Goal: Information Seeking & Learning: Learn about a topic

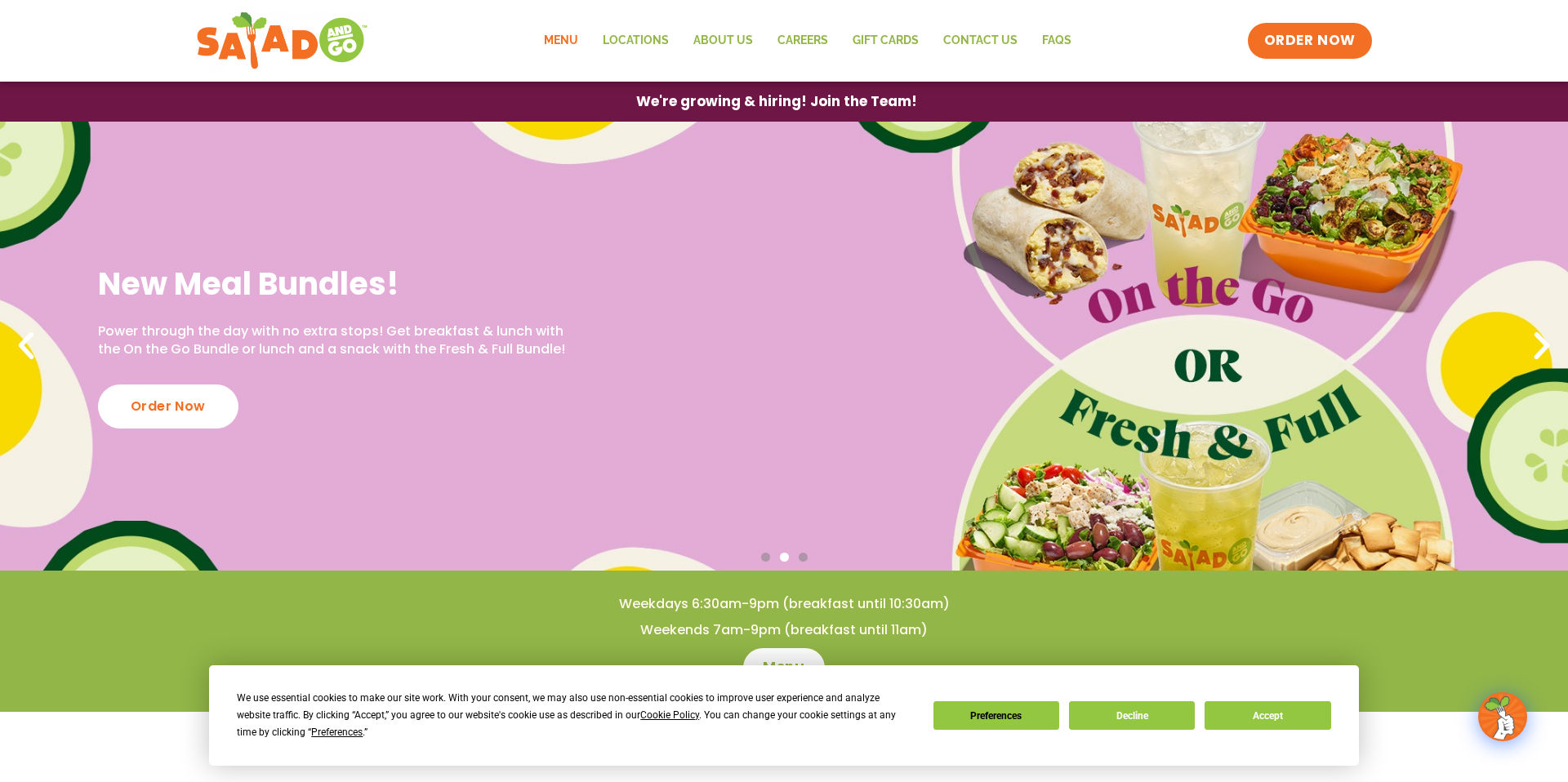
click at [577, 46] on link "Menu" at bounding box center [561, 41] width 59 height 38
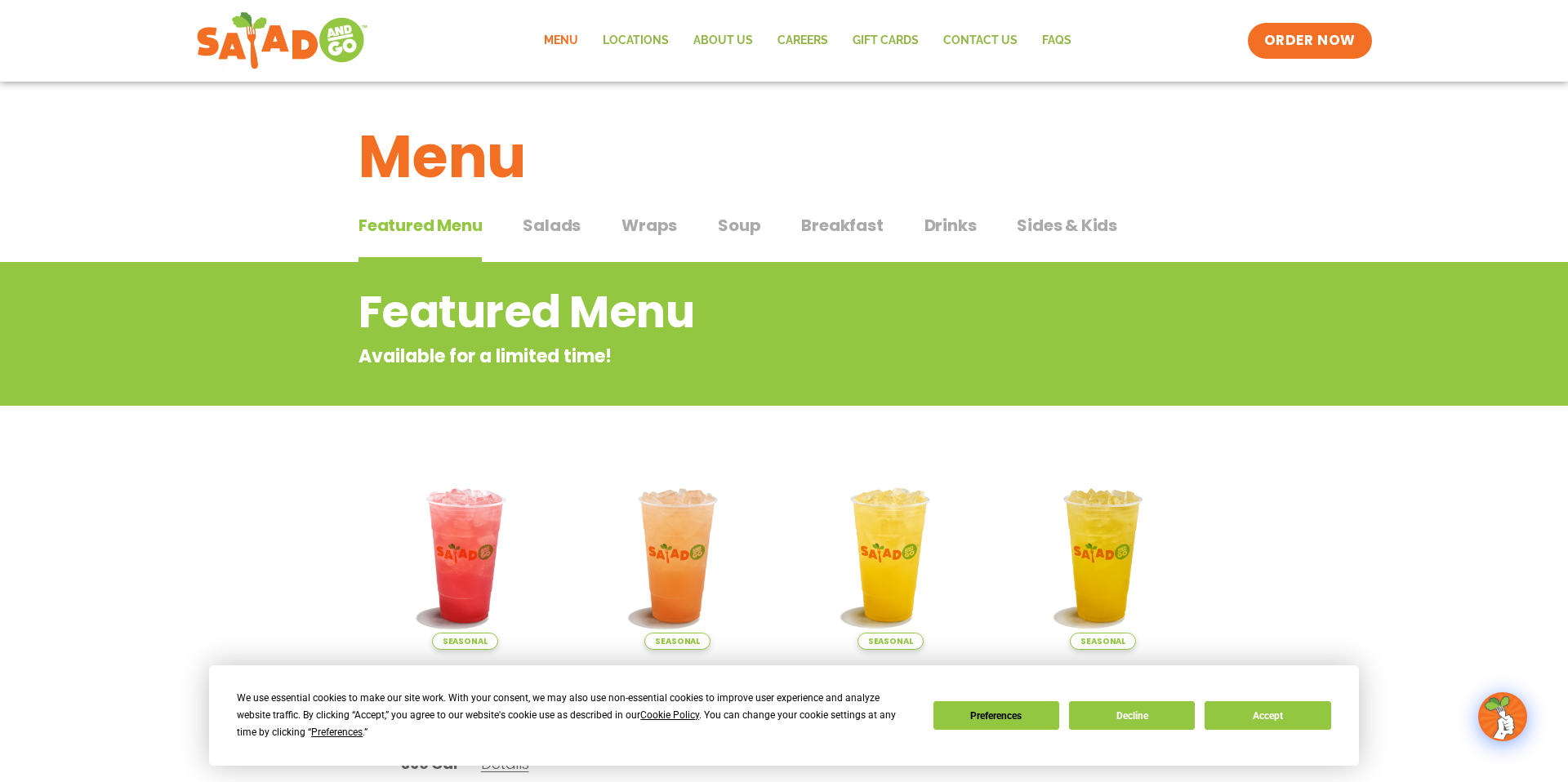
scroll to position [10, 0]
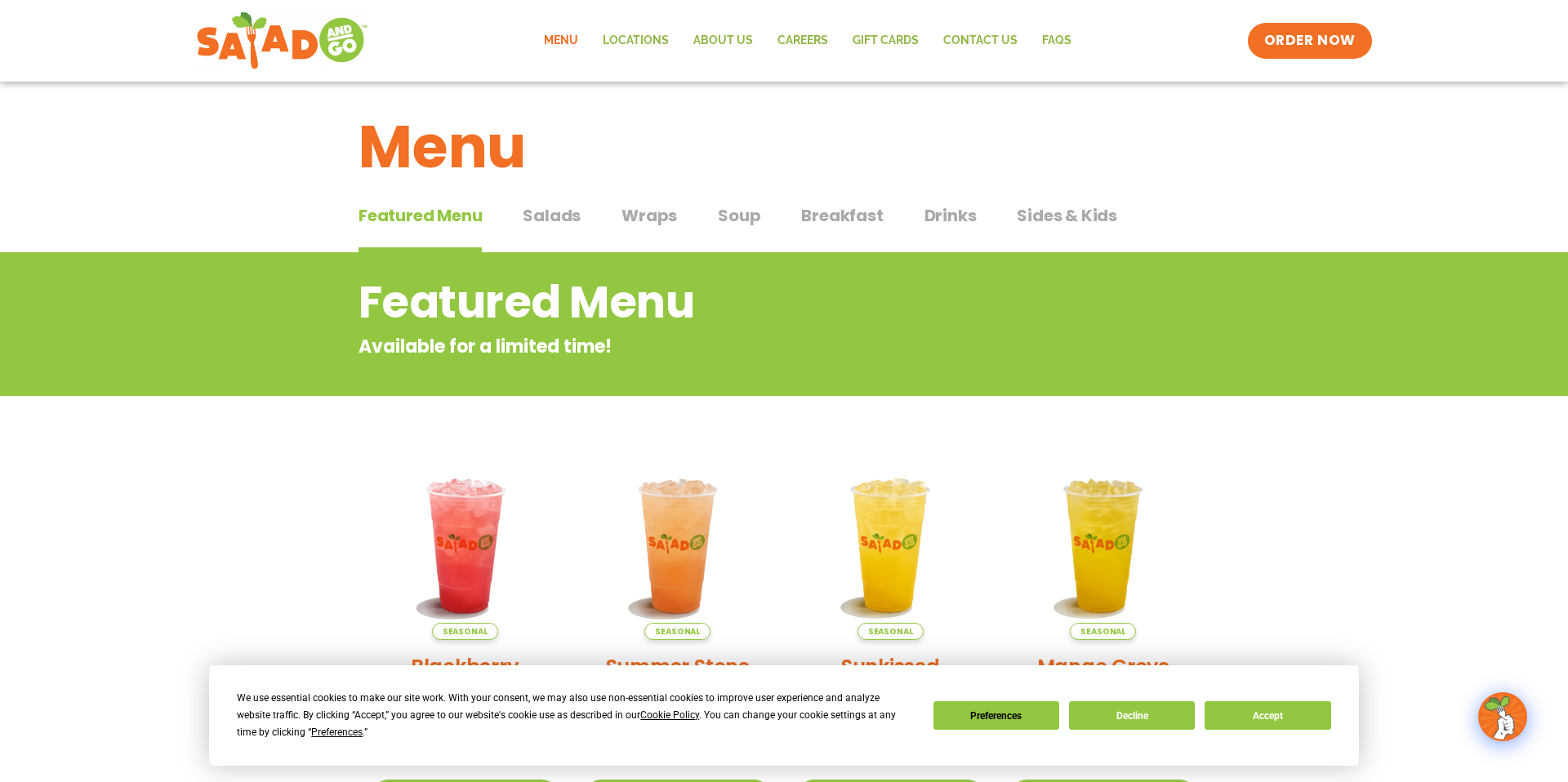
click at [658, 217] on span "Wraps" at bounding box center [649, 216] width 56 height 25
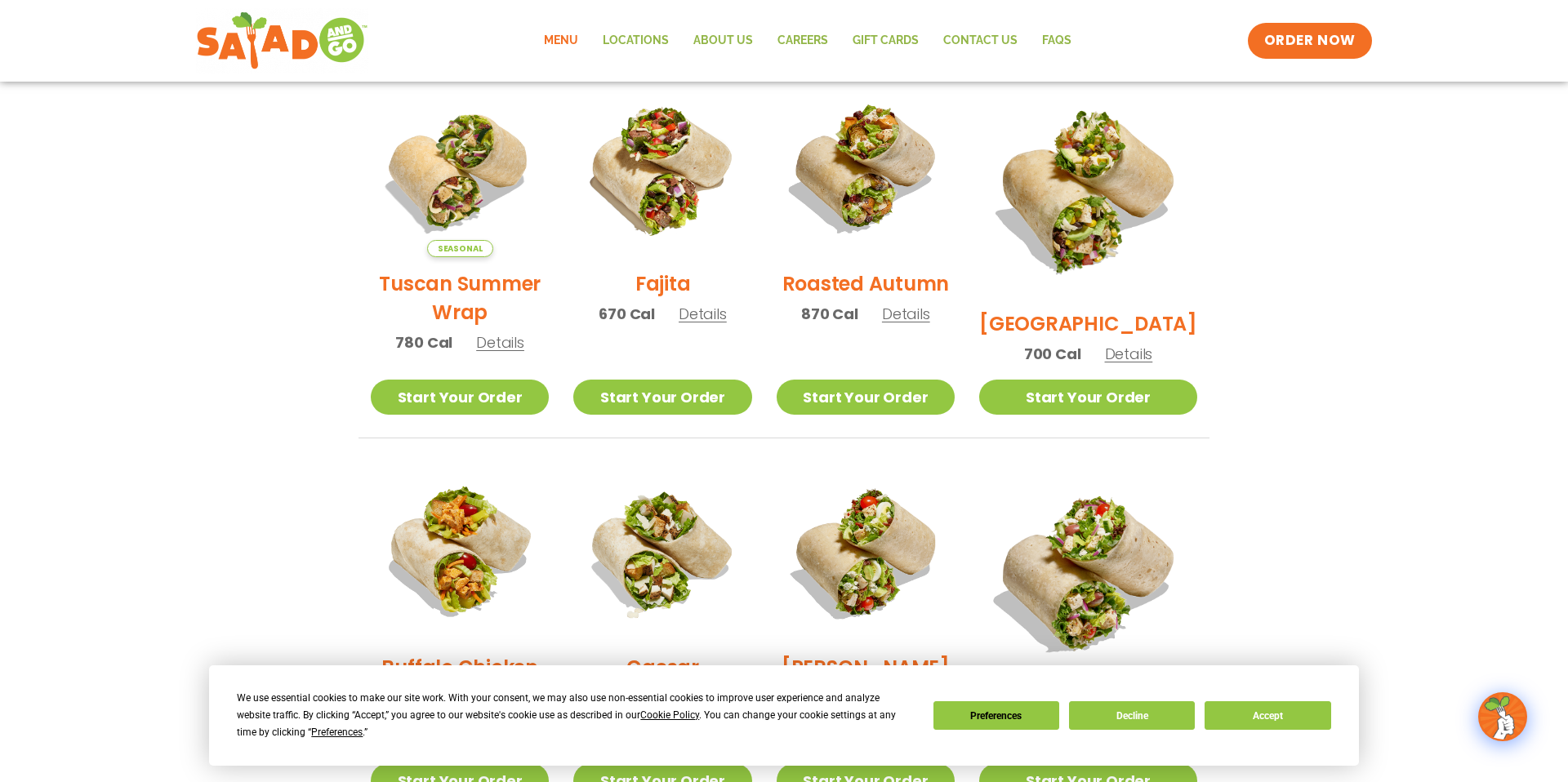
scroll to position [439, 0]
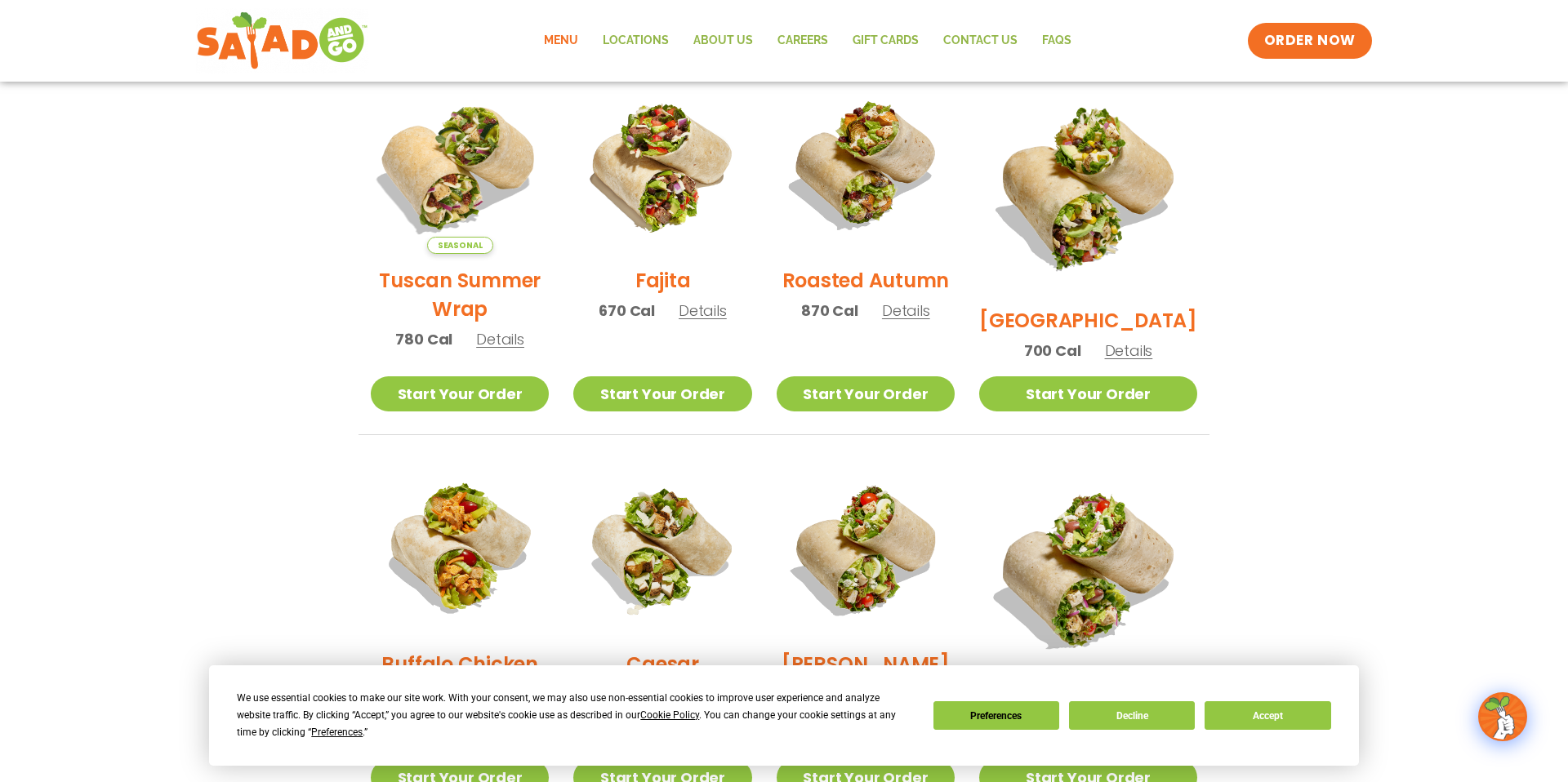
click at [489, 176] on img at bounding box center [460, 164] width 209 height 209
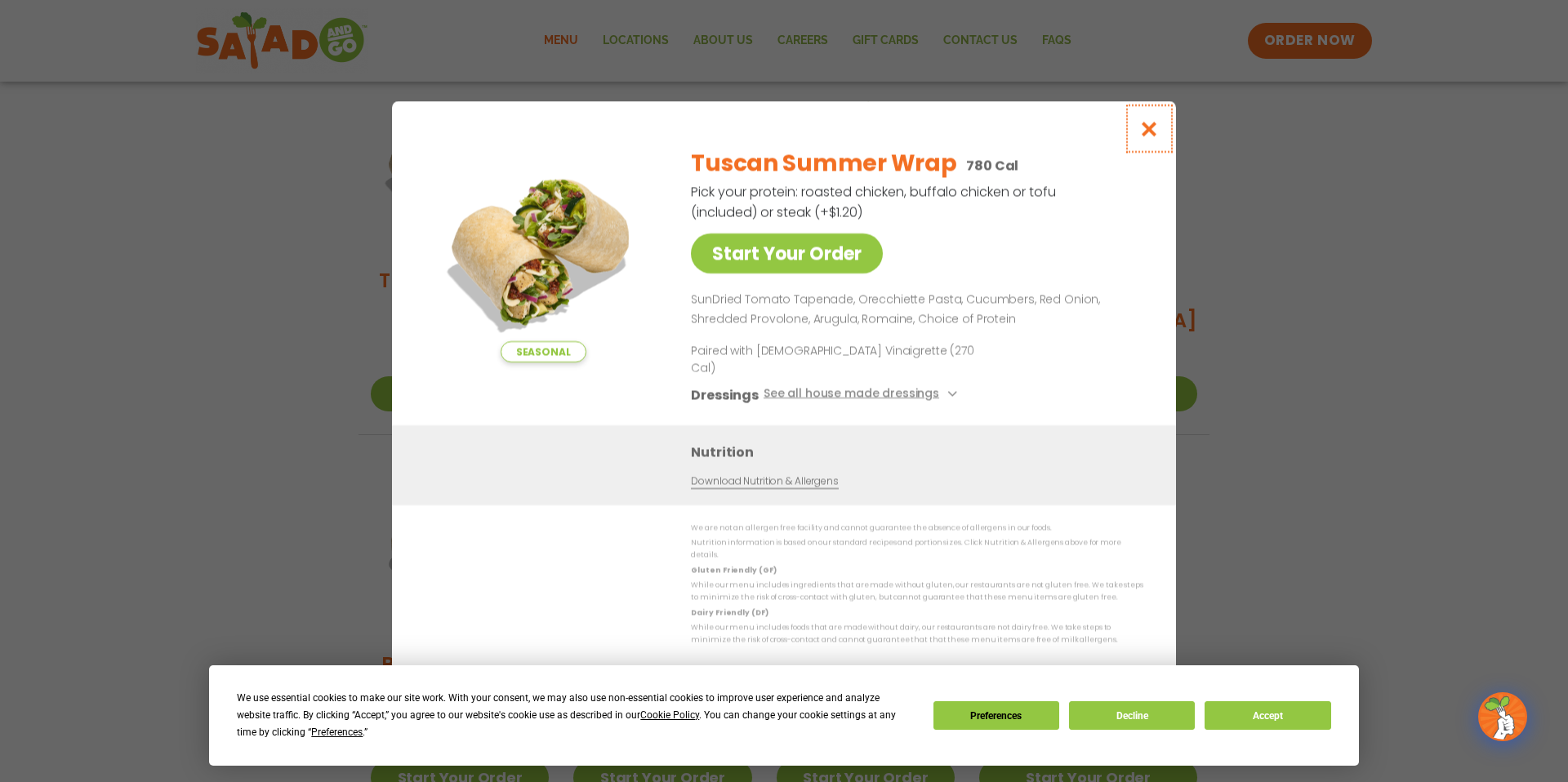
click at [1152, 137] on icon "Close modal" at bounding box center [1149, 128] width 20 height 17
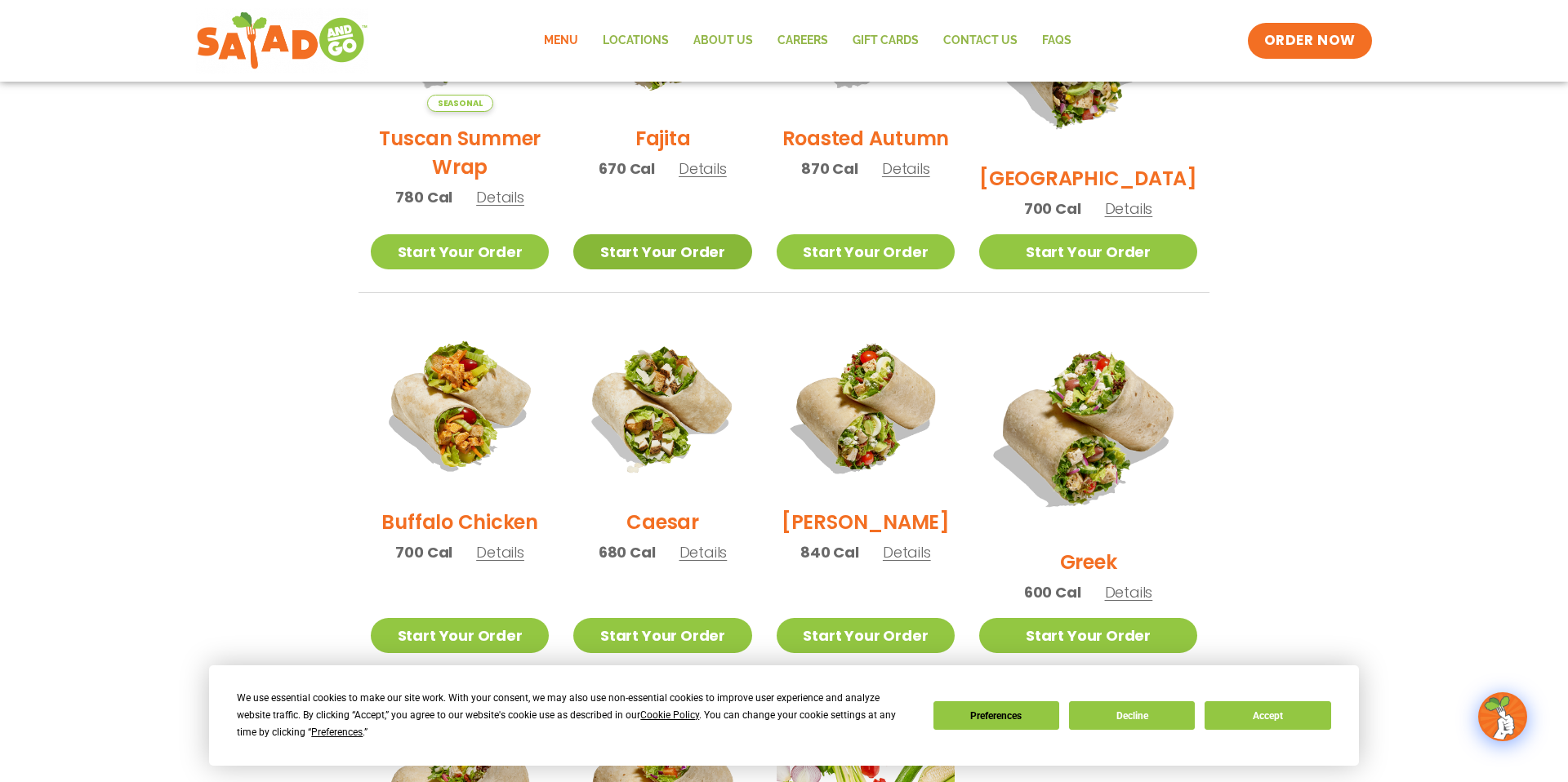
scroll to position [583, 0]
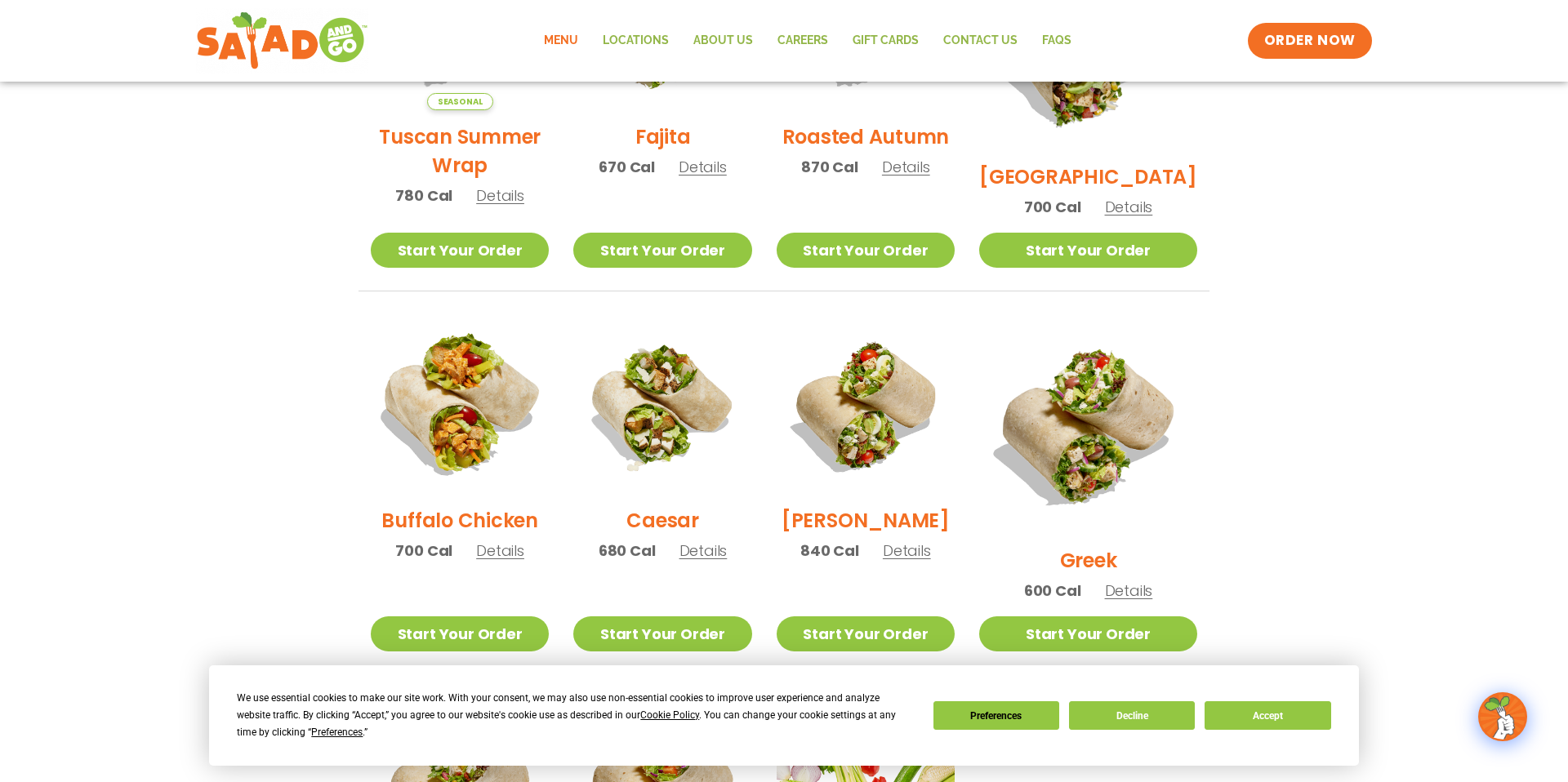
click at [472, 437] on img at bounding box center [460, 405] width 209 height 209
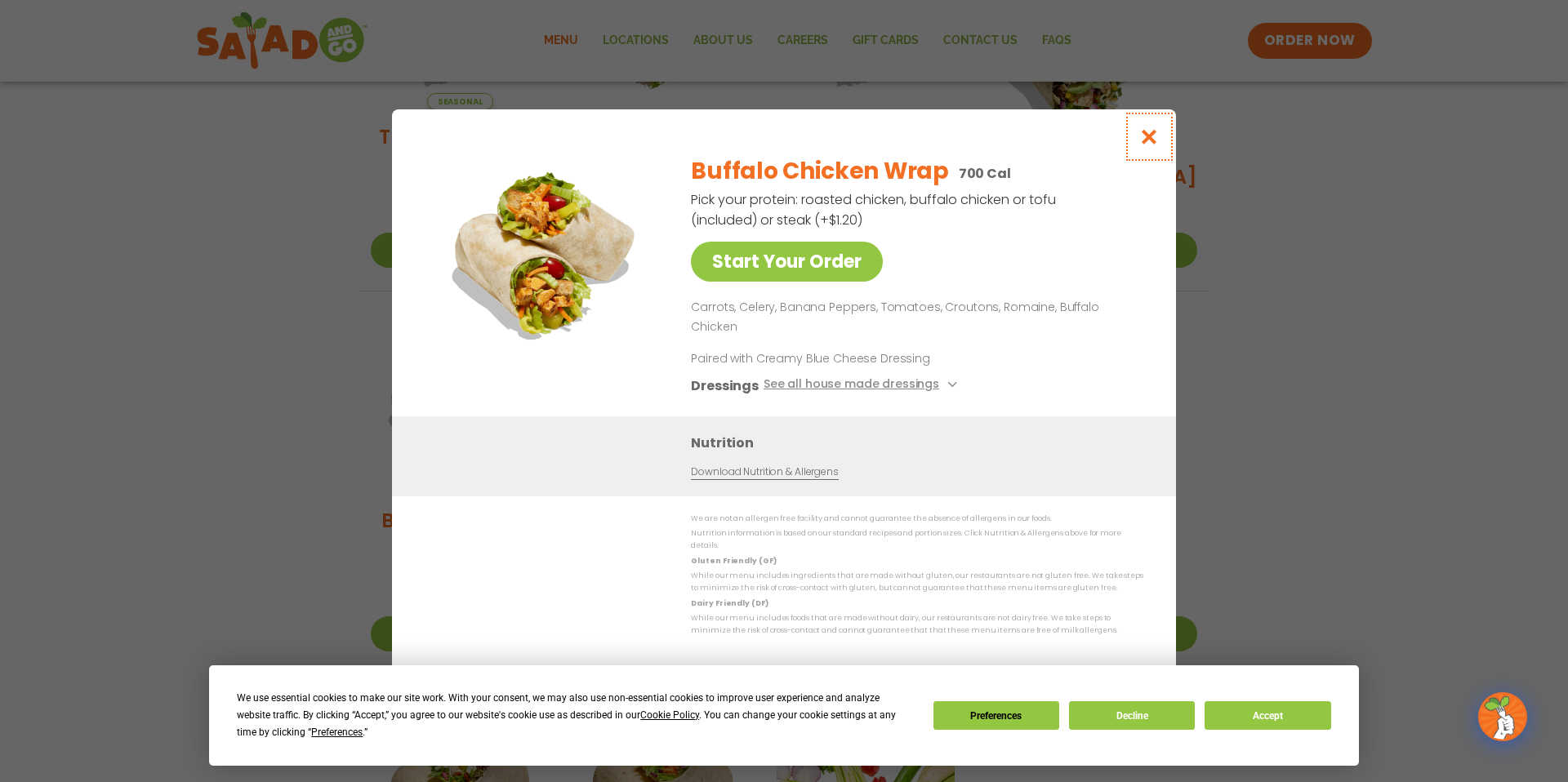
click at [1157, 145] on icon "Close modal" at bounding box center [1149, 136] width 20 height 17
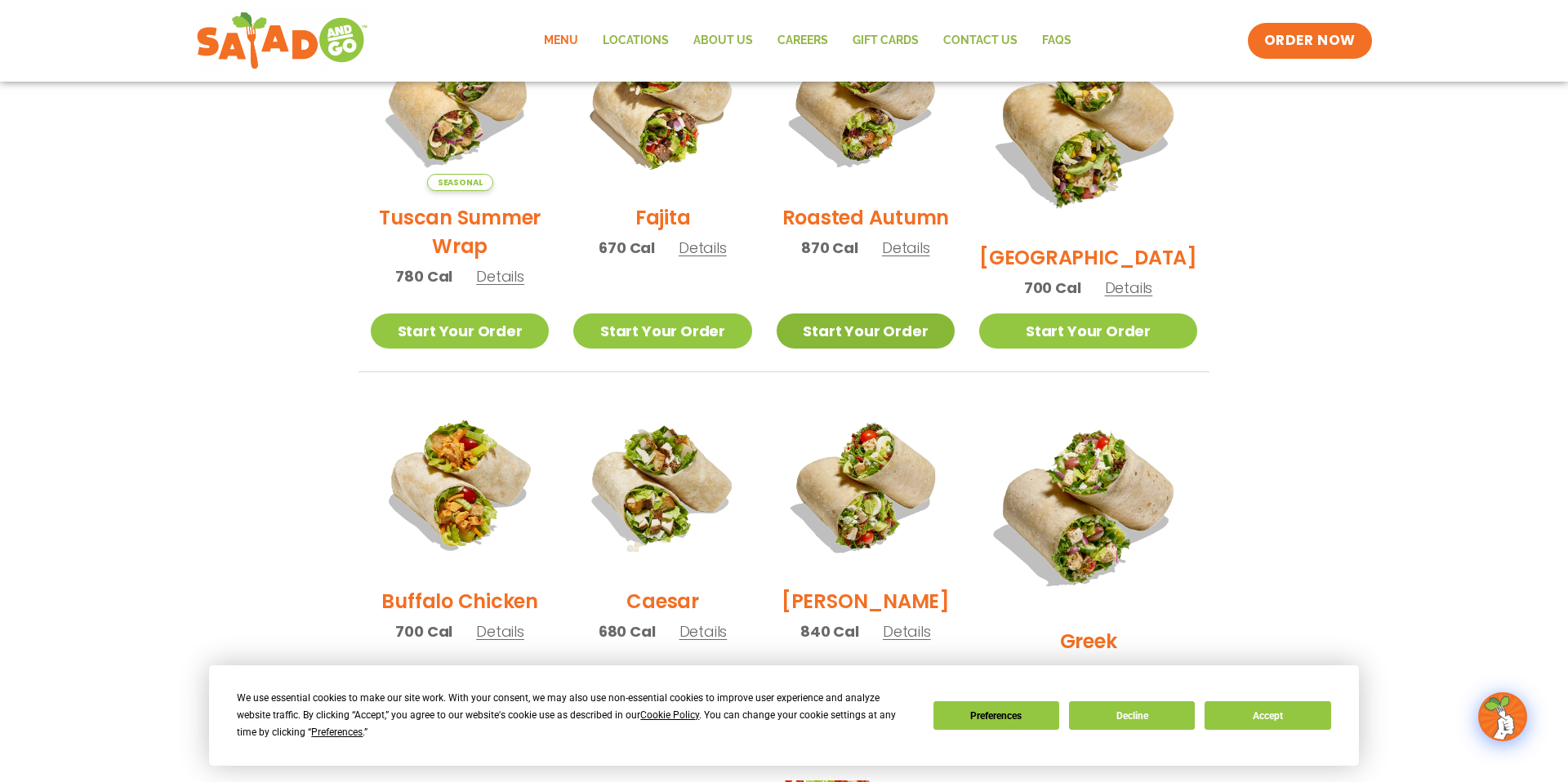
scroll to position [431, 0]
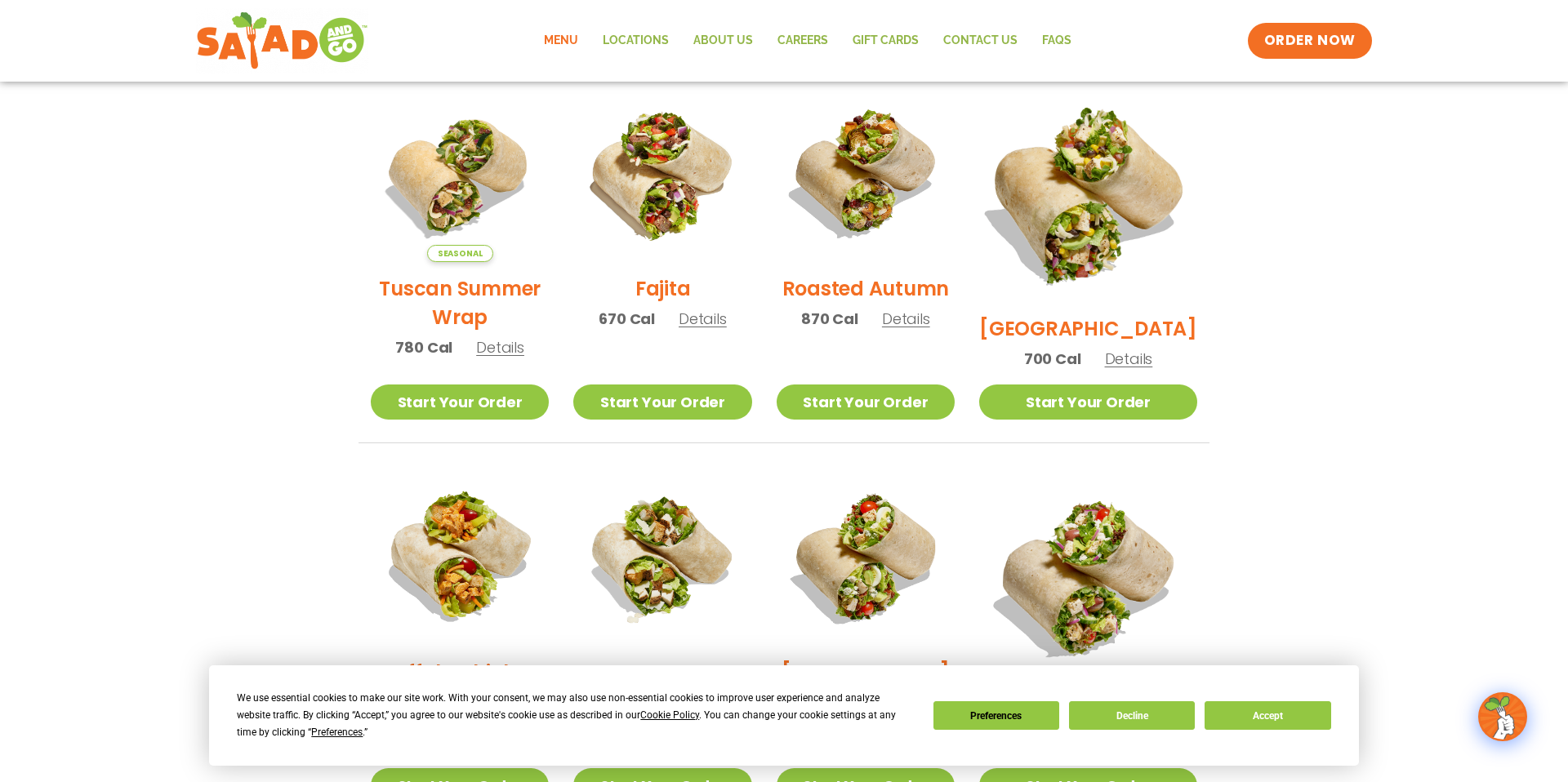
click at [1116, 183] on img at bounding box center [1088, 193] width 255 height 255
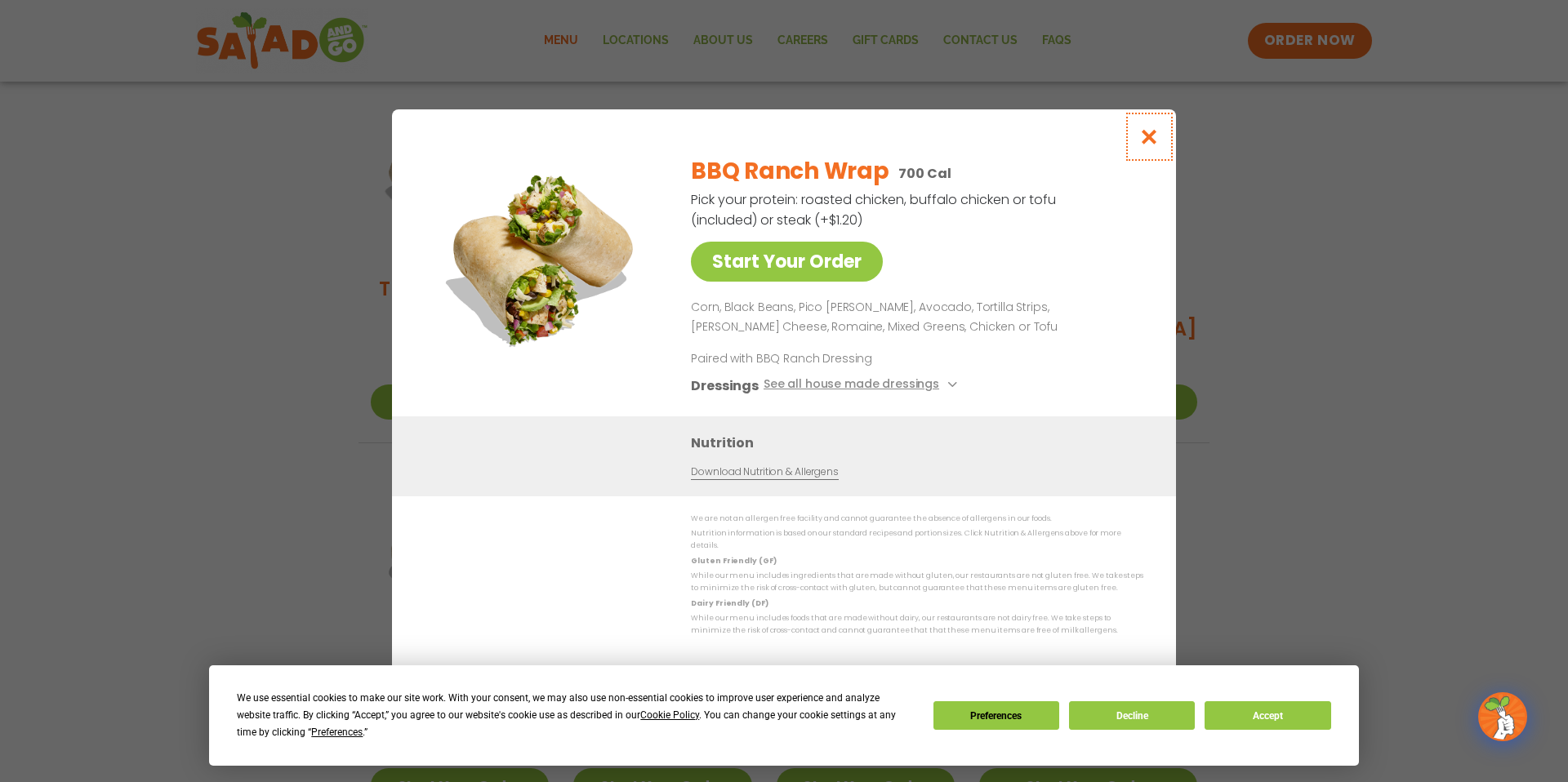
click at [1160, 143] on button "Close modal" at bounding box center [1149, 137] width 53 height 55
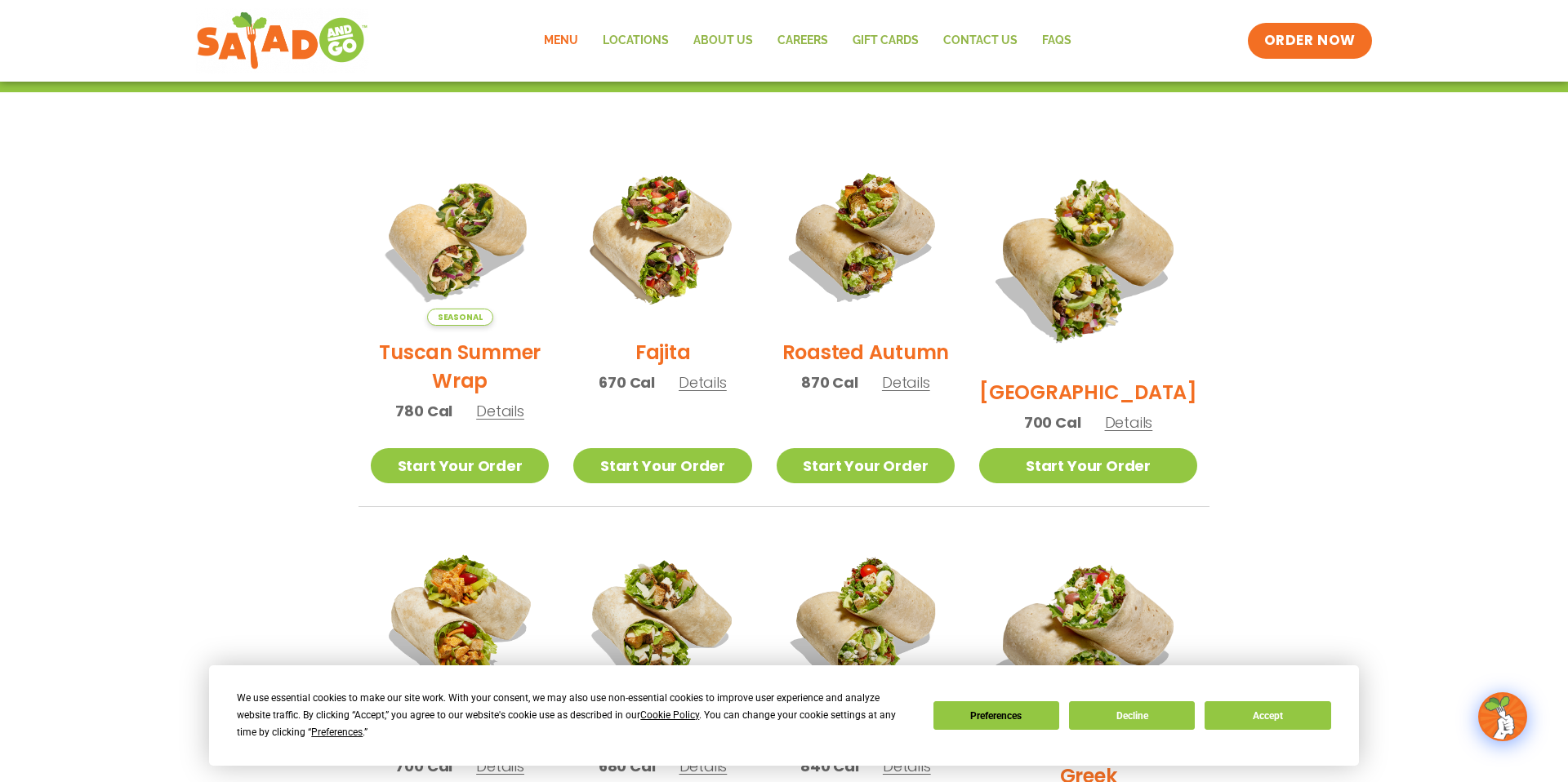
scroll to position [362, 0]
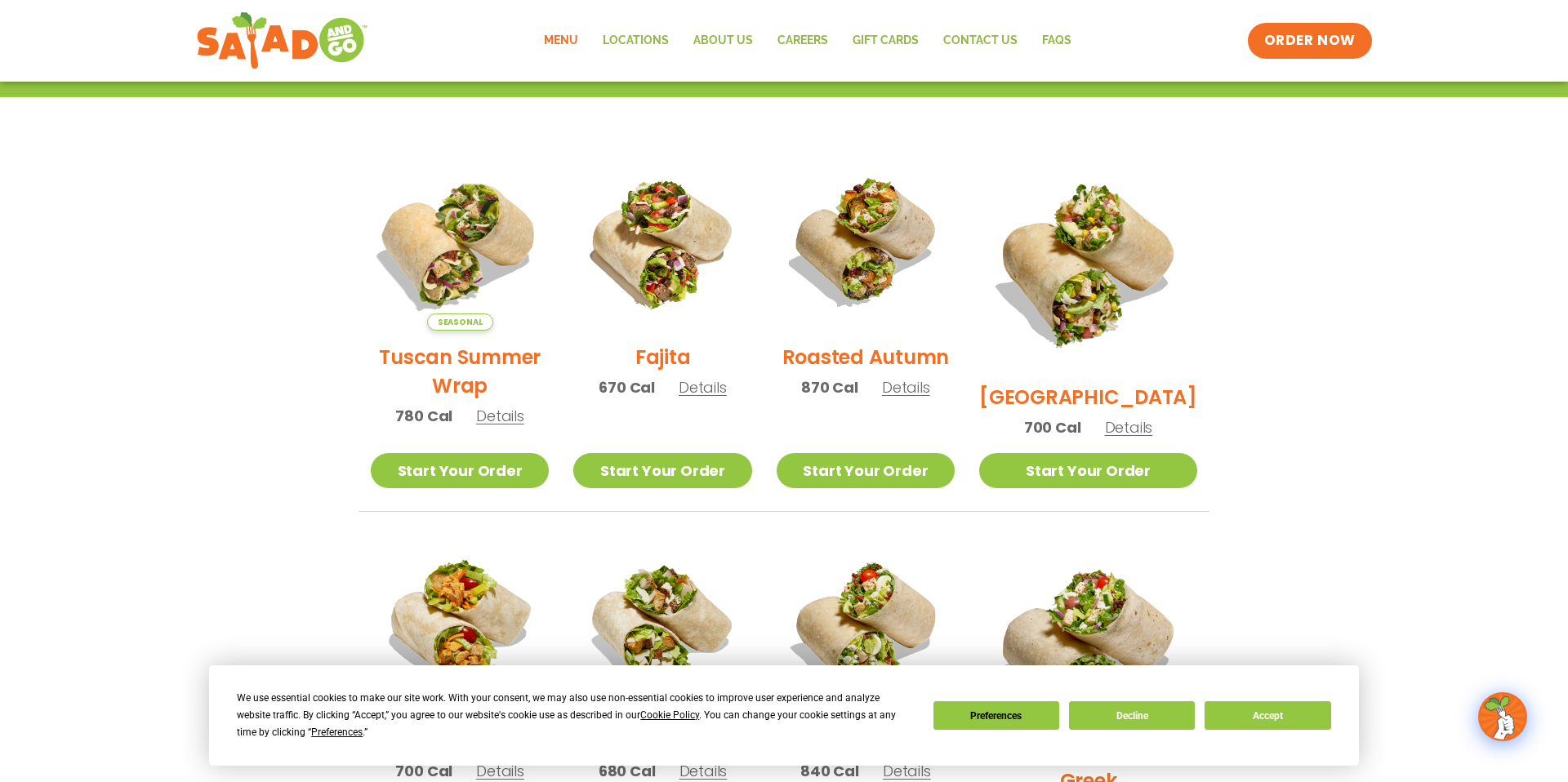
click at [457, 239] on img at bounding box center [460, 241] width 209 height 209
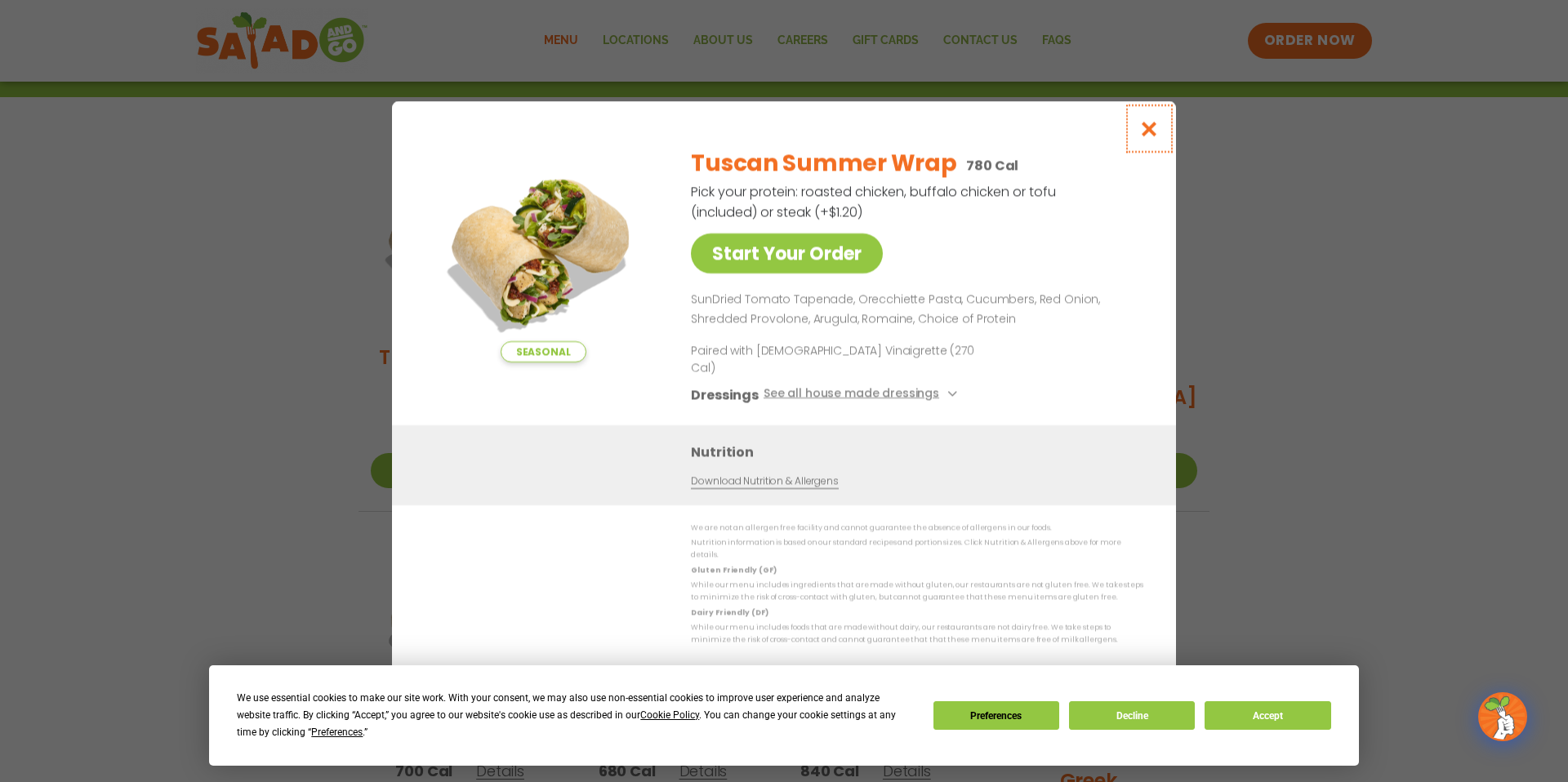
click at [1156, 137] on icon "Close modal" at bounding box center [1149, 128] width 20 height 17
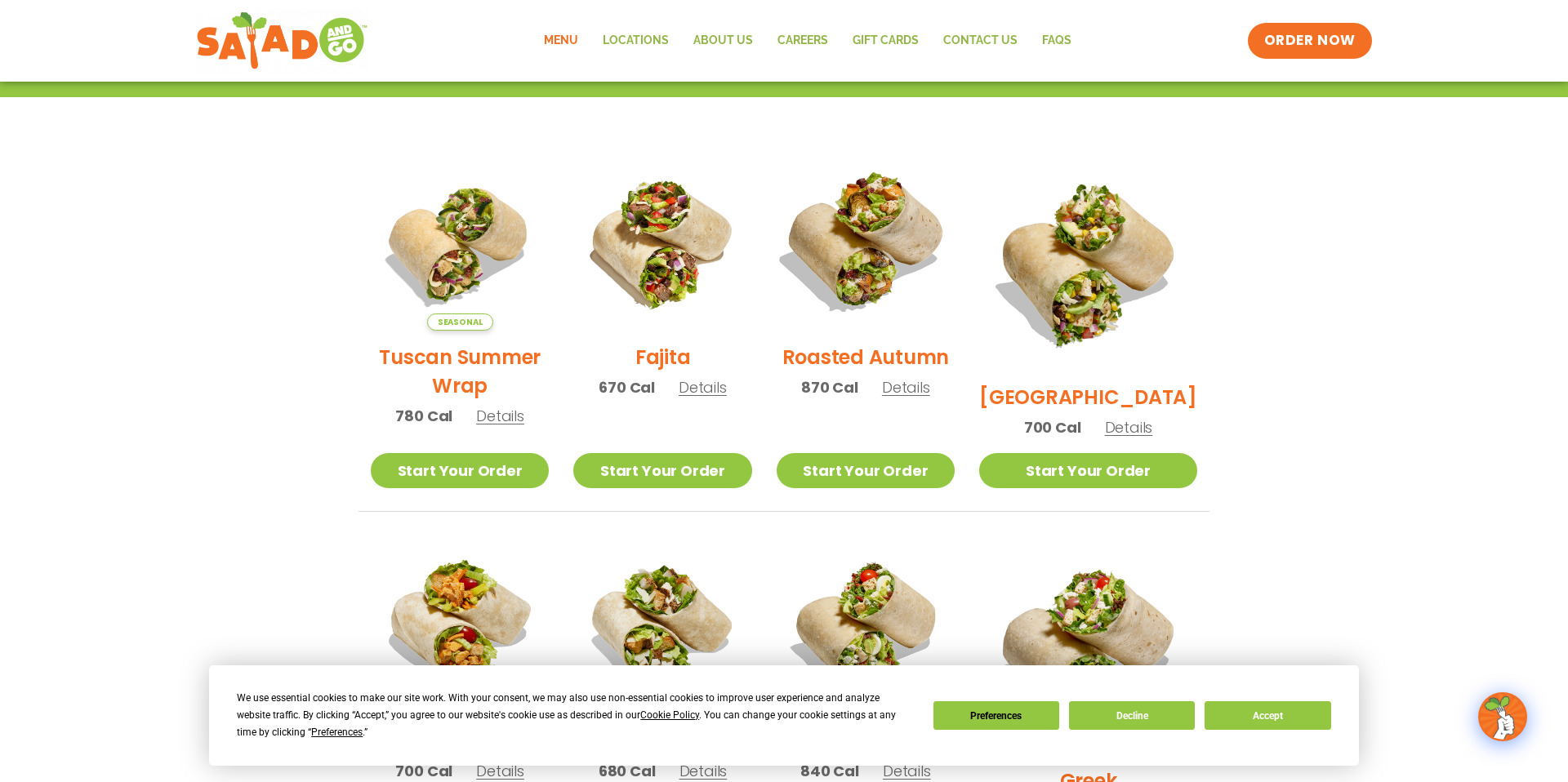
click at [873, 253] on img at bounding box center [865, 241] width 209 height 209
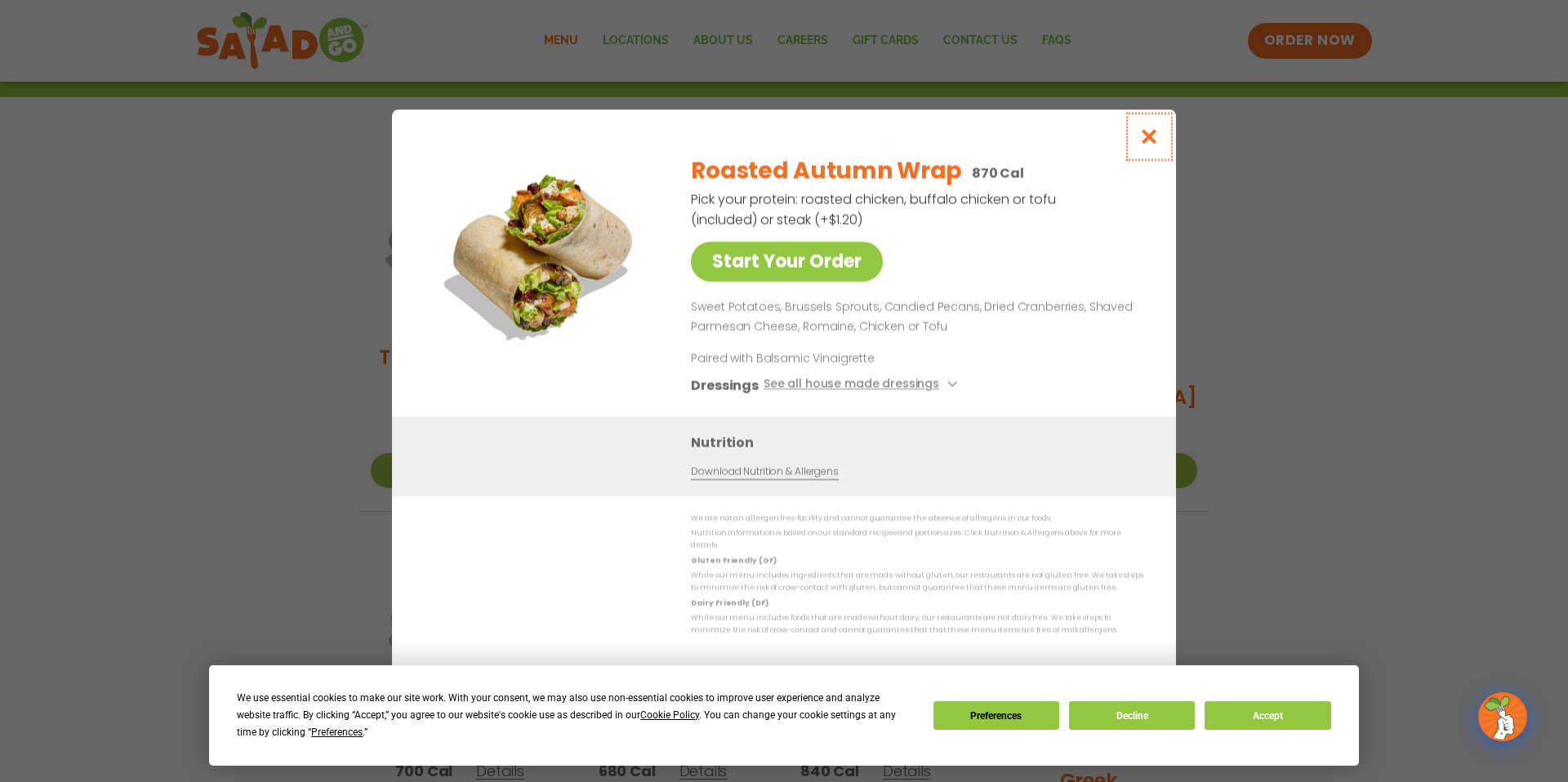
click at [1159, 145] on icon "Close modal" at bounding box center [1149, 136] width 20 height 17
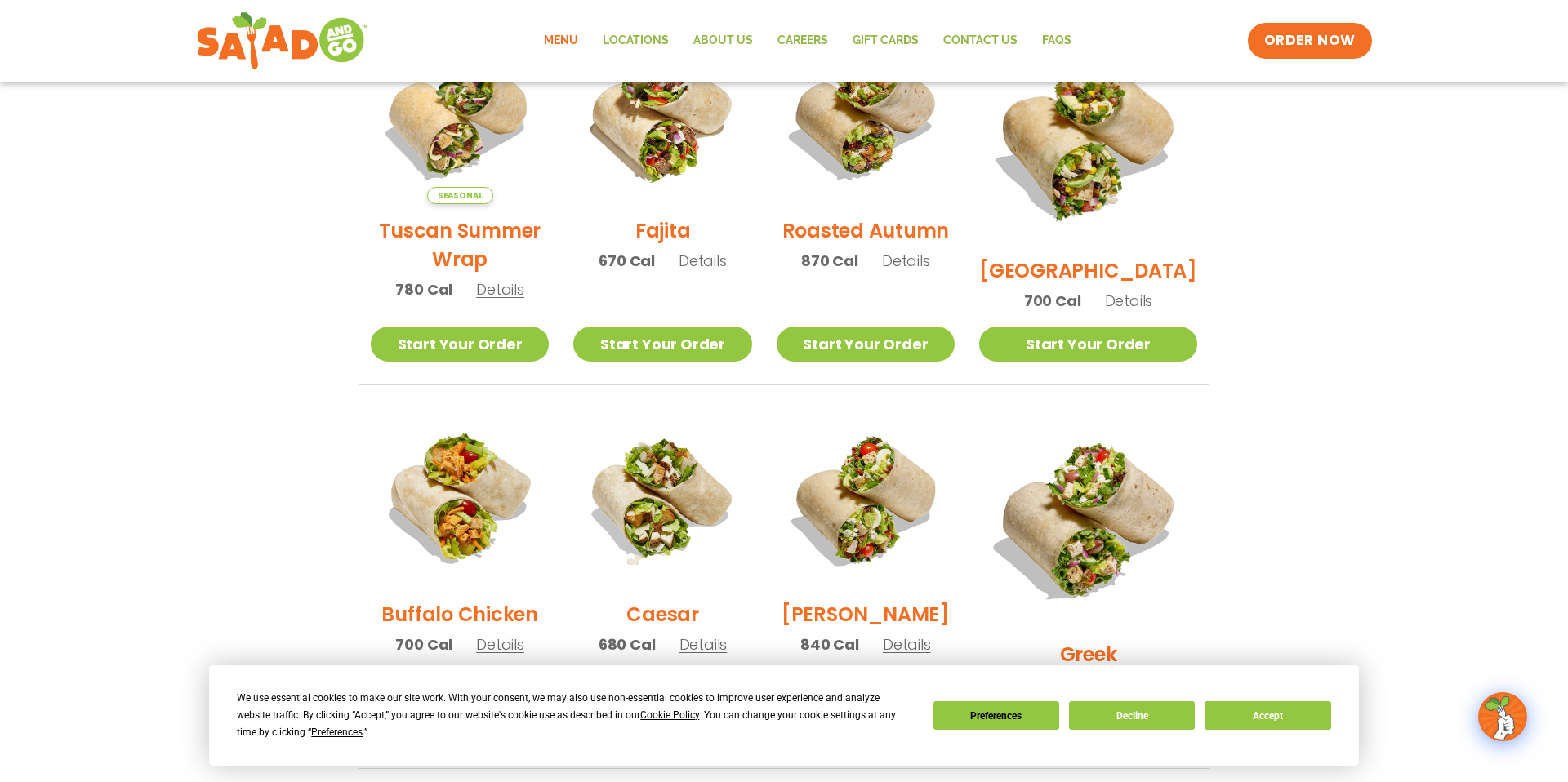
scroll to position [492, 0]
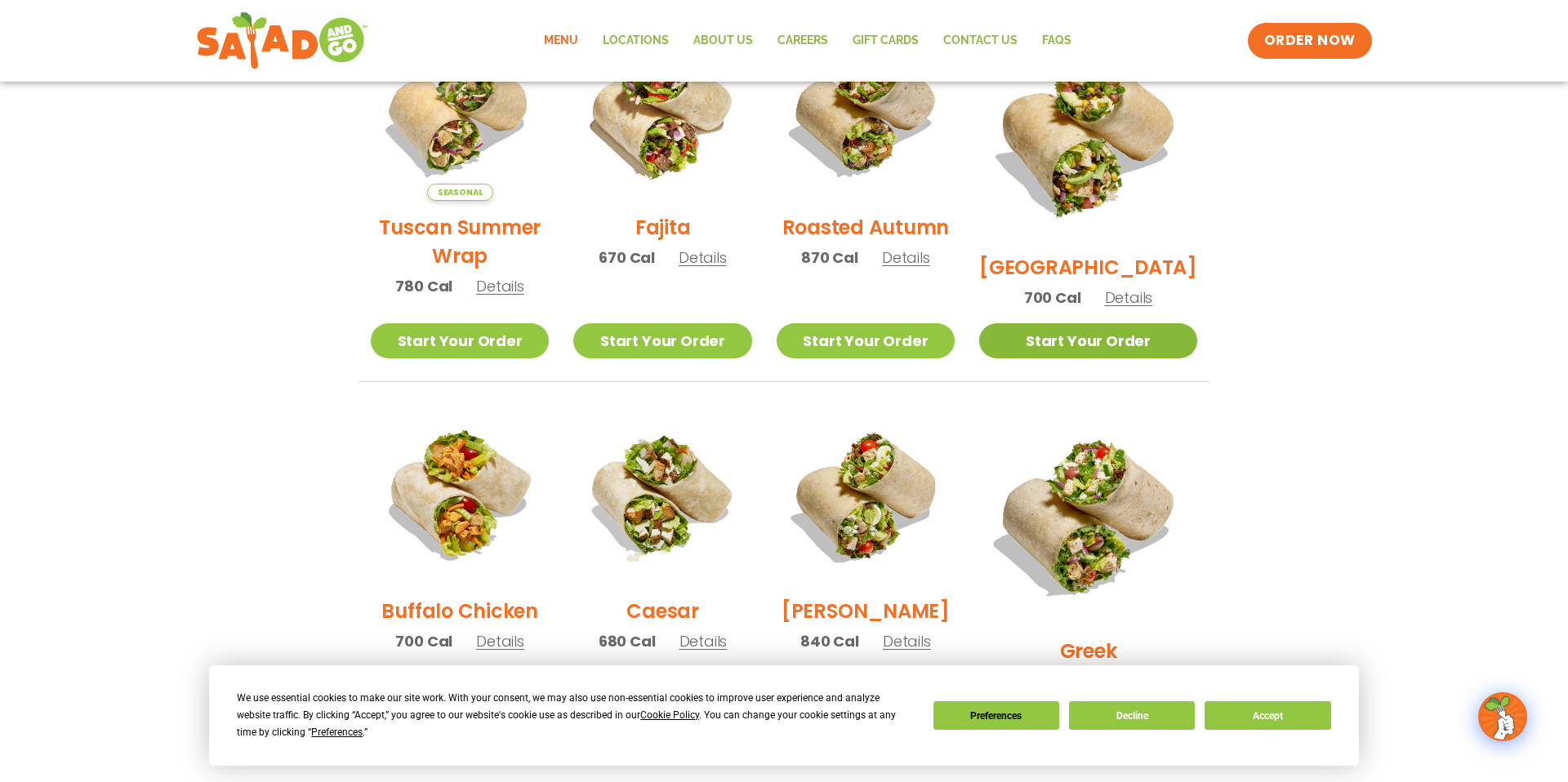
click at [1090, 338] on link "Start Your Order" at bounding box center [1088, 341] width 218 height 35
